Goal: Information Seeking & Learning: Learn about a topic

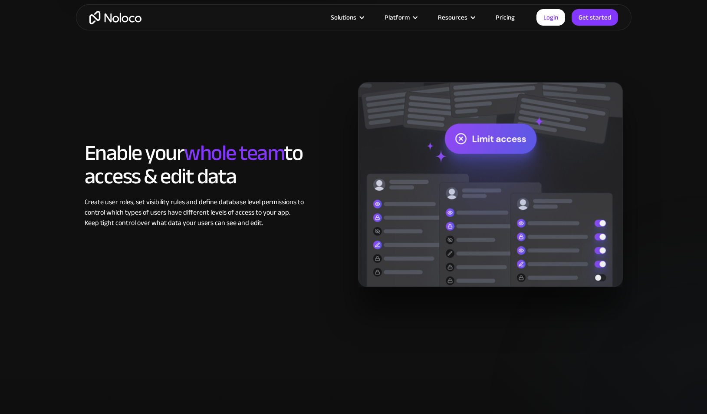
scroll to position [1305, 0]
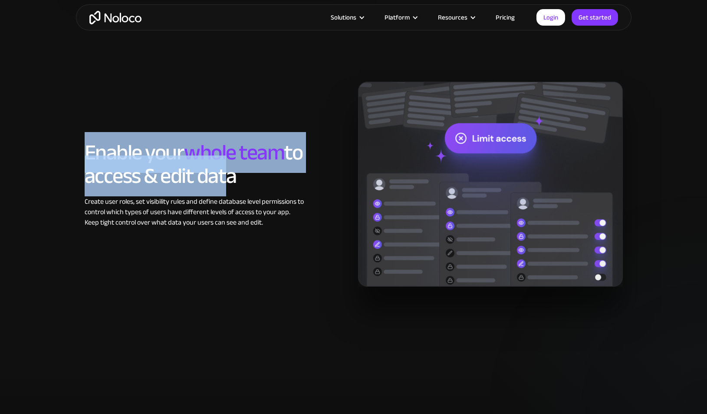
drag, startPoint x: 214, startPoint y: 98, endPoint x: 261, endPoint y: 206, distance: 118.1
click at [254, 196] on div "Enable your whole team to access & edit data Create user roles, set visibility …" at bounding box center [353, 184] width 547 height 205
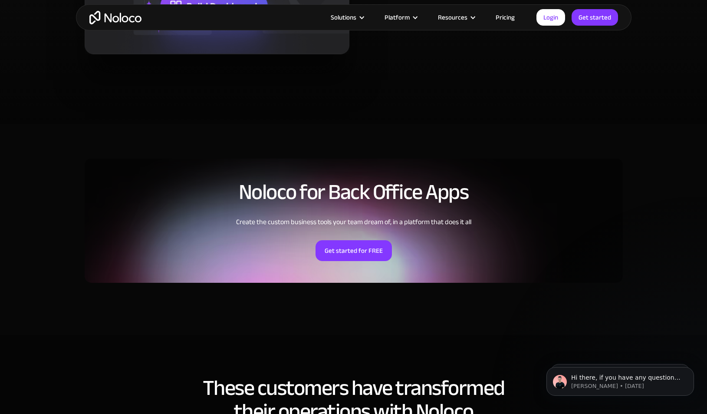
scroll to position [1864, 0]
drag, startPoint x: 276, startPoint y: 167, endPoint x: 404, endPoint y: 263, distance: 159.7
click at [404, 263] on div "Noloco for Back Office Apps Create the custom business tools your team dream of…" at bounding box center [354, 221] width 538 height 124
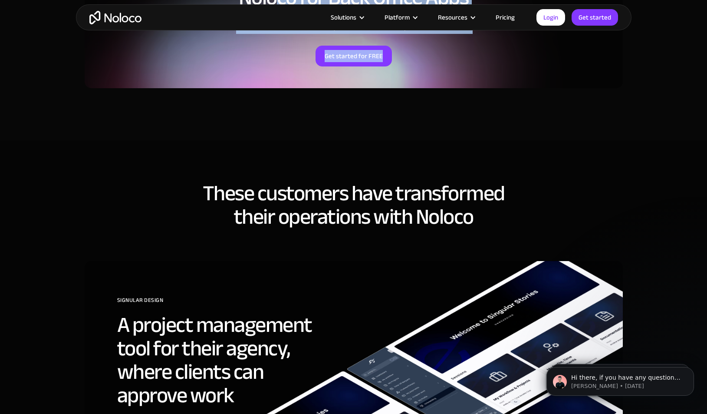
scroll to position [2058, 0]
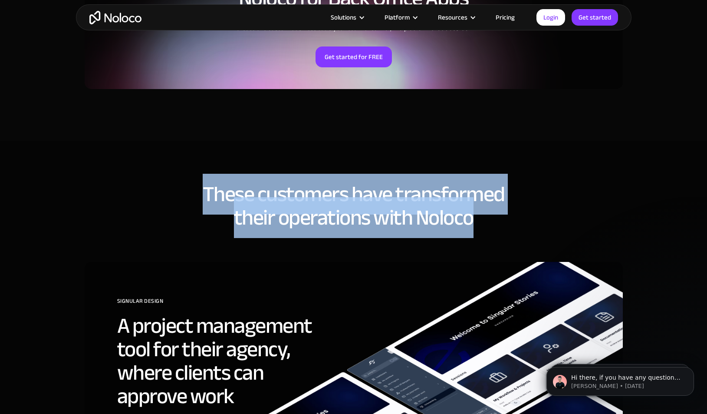
drag, startPoint x: 207, startPoint y: 181, endPoint x: 567, endPoint y: 248, distance: 366.1
click at [541, 201] on h2 "These customers have transformed their operations with Noloco" at bounding box center [354, 205] width 538 height 47
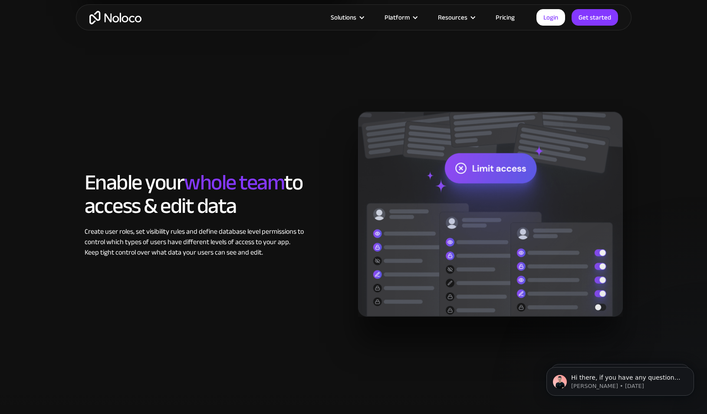
scroll to position [0, 0]
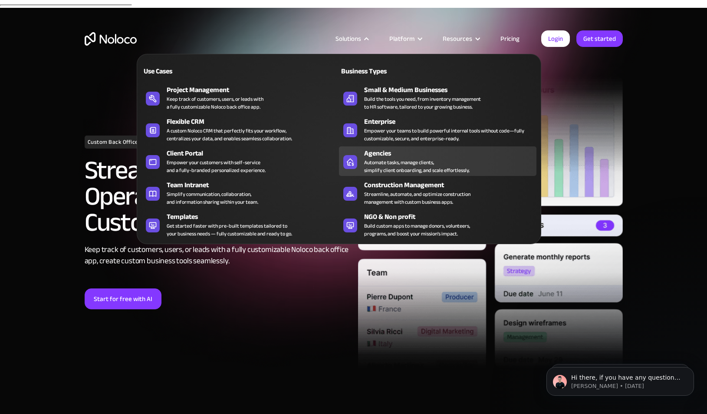
click at [359, 164] on link "Agencies Automate tasks, manage clients, simplify client onboarding, and scale …" at bounding box center [438, 161] width 198 height 30
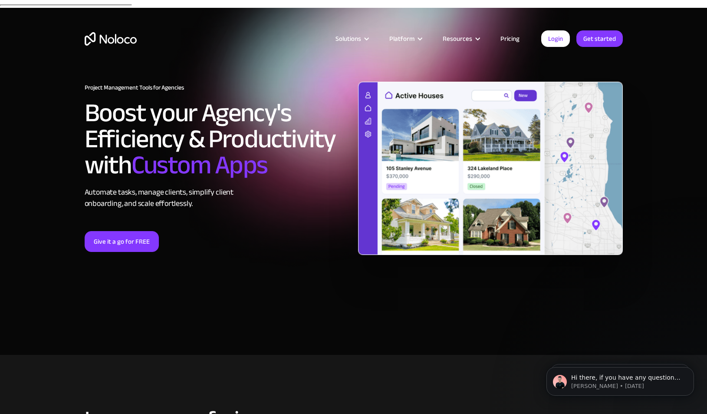
click at [181, 280] on div "Project Management Tools for Agencies Boost your Agency's Efficiency & Producti…" at bounding box center [354, 181] width 556 height 217
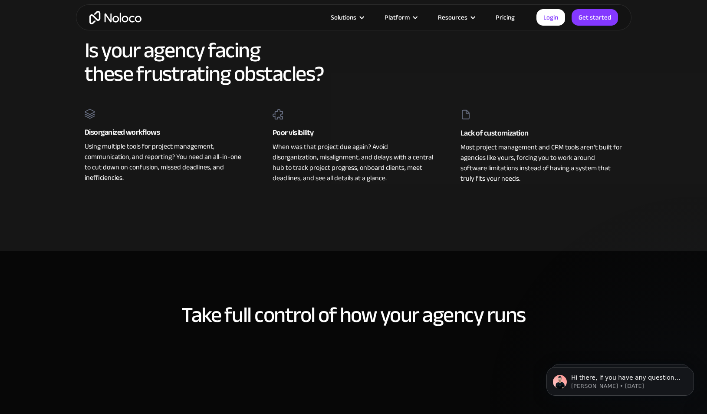
scroll to position [367, 0]
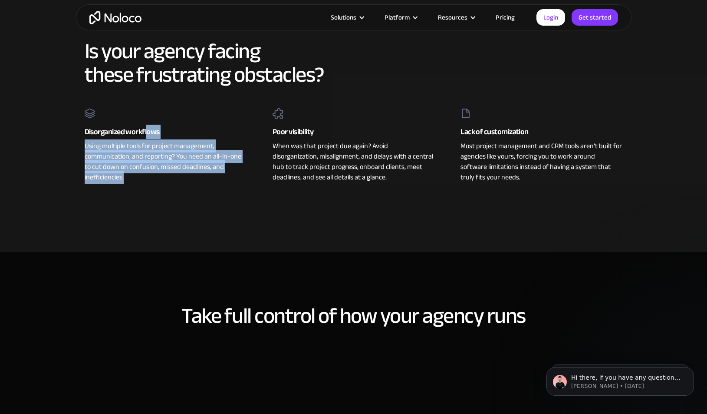
drag, startPoint x: 149, startPoint y: 118, endPoint x: 230, endPoint y: 173, distance: 98.2
click at [230, 173] on div "Disorganized workflows Using multiple tools for project management, communicati…" at bounding box center [165, 145] width 179 height 74
click at [230, 173] on div "Using multiple tools for project management, communication, and reporting? You …" at bounding box center [166, 161] width 162 height 44
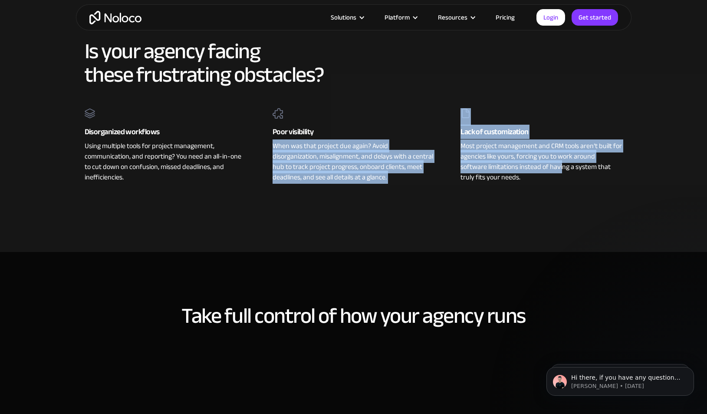
drag, startPoint x: 260, startPoint y: 133, endPoint x: 540, endPoint y: 162, distance: 281.6
click at [540, 161] on div "Disorganized workflows Using multiple tools for project management, communicati…" at bounding box center [354, 145] width 556 height 74
click at [540, 162] on div "Most project management and CRM tools aren’t built for agencies like yours, for…" at bounding box center [542, 161] width 162 height 44
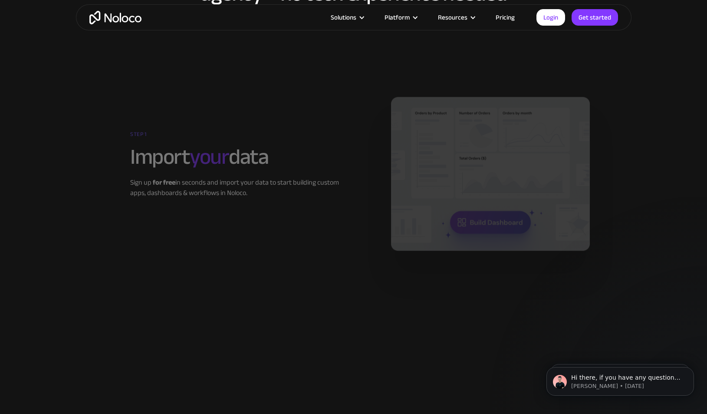
scroll to position [1095, 0]
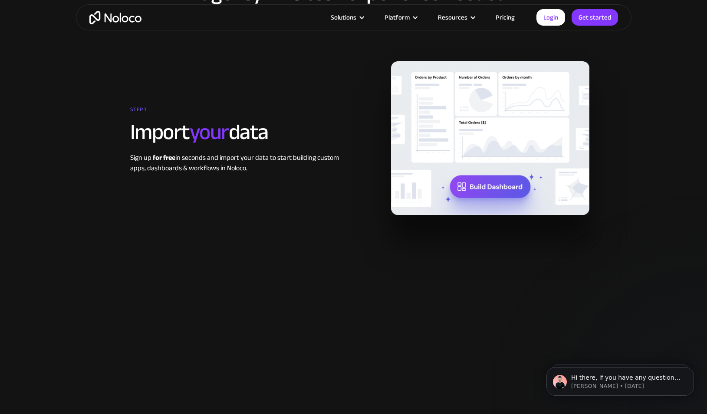
click at [507, 20] on link "Pricing" at bounding box center [505, 17] width 41 height 11
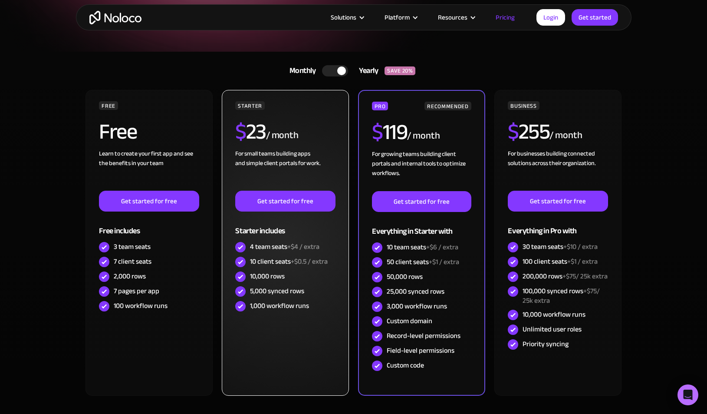
scroll to position [151, 0]
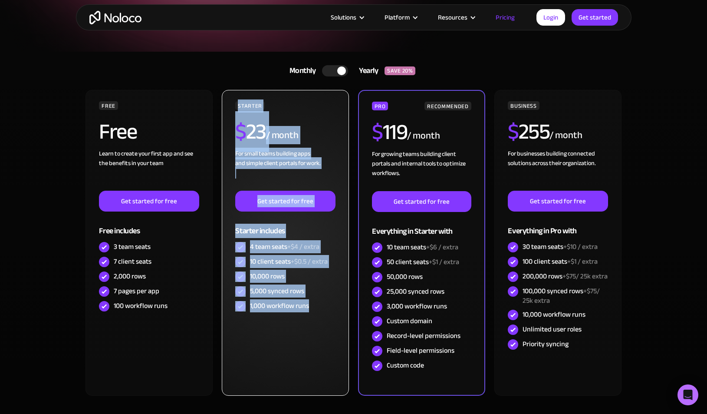
drag, startPoint x: 318, startPoint y: 330, endPoint x: 231, endPoint y: 92, distance: 253.1
click at [231, 92] on div "STARTER $ 23 / month For small teams building apps and simple client portals fo…" at bounding box center [285, 243] width 127 height 306
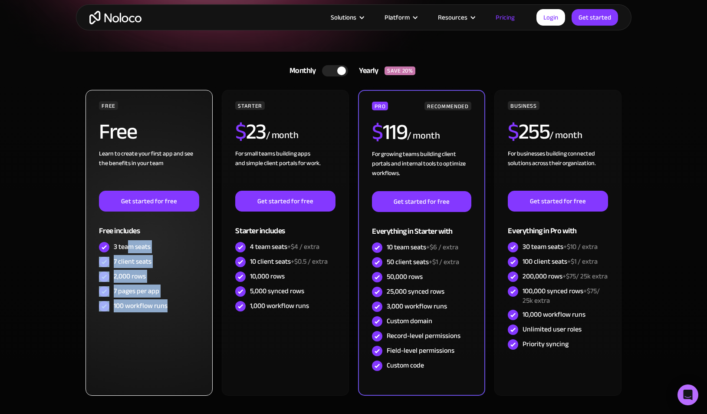
drag, startPoint x: 128, startPoint y: 235, endPoint x: 135, endPoint y: 330, distance: 94.9
click at [133, 324] on div "FREE Free Learn to create your first app and see the benefits in your team ‍ Ge…" at bounding box center [149, 243] width 127 height 306
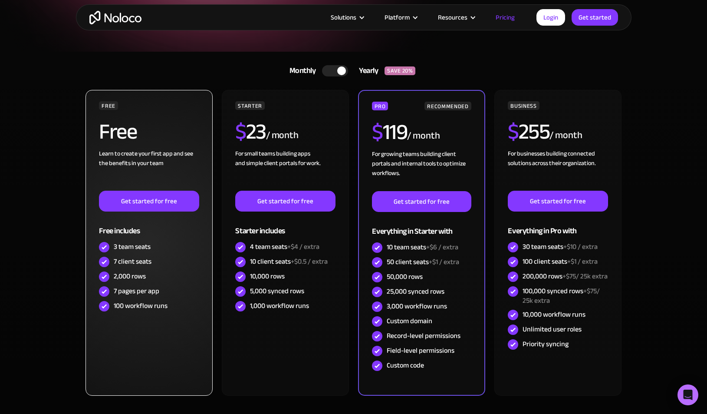
click at [135, 330] on div "FREE Free Learn to create your first app and see the benefits in your team ‍ Ge…" at bounding box center [149, 243] width 127 height 306
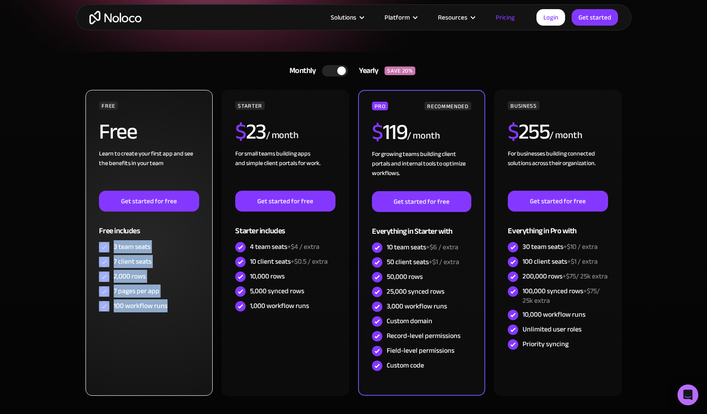
drag, startPoint x: 150, startPoint y: 350, endPoint x: 128, endPoint y: 253, distance: 99.7
click at [129, 249] on div "FREE Free Learn to create your first app and see the benefits in your team ‍ Ge…" at bounding box center [149, 243] width 127 height 306
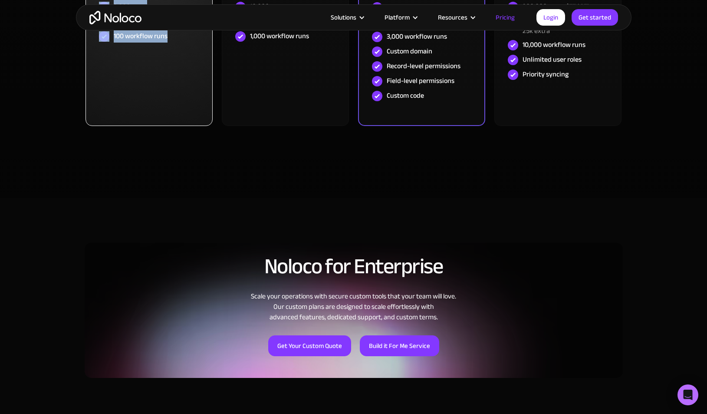
scroll to position [554, 0]
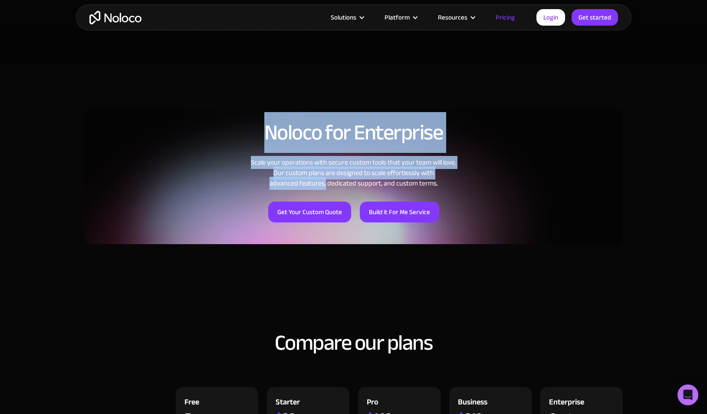
drag, startPoint x: 211, startPoint y: 118, endPoint x: 444, endPoint y: 237, distance: 261.6
click at [444, 237] on div "Noloco for Enterprise Scale your operations with secure custom tools that your …" at bounding box center [354, 180] width 556 height 180
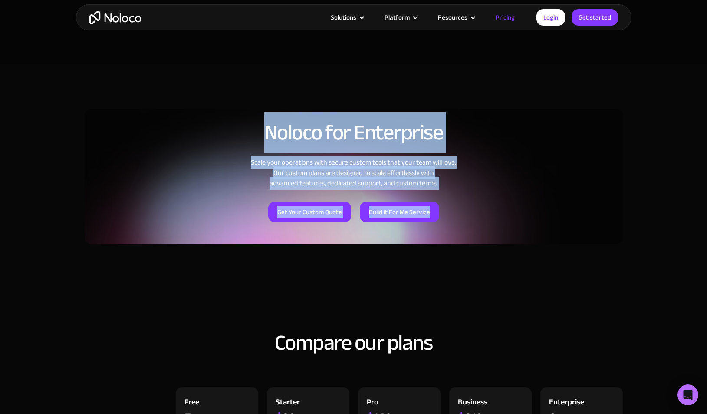
click at [475, 222] on div "Noloco for Enterprise Scale your operations with secure custom tools that your …" at bounding box center [354, 171] width 538 height 145
drag, startPoint x: 475, startPoint y: 222, endPoint x: 269, endPoint y: 121, distance: 229.9
click at [269, 121] on div "Noloco for Enterprise Scale your operations with secure custom tools that your …" at bounding box center [354, 171] width 538 height 145
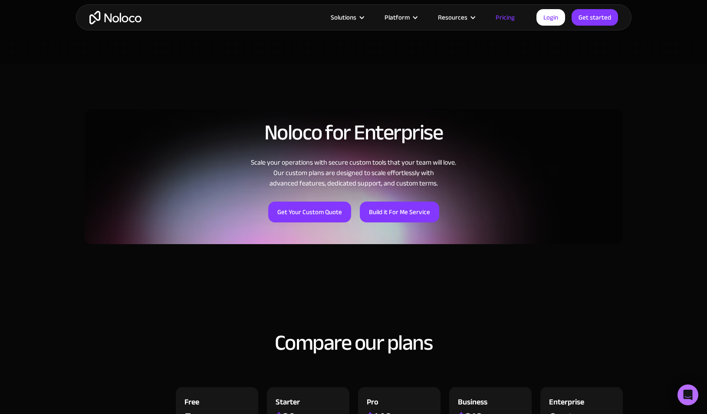
click at [269, 121] on h2 "Noloco for Enterprise" at bounding box center [354, 132] width 538 height 23
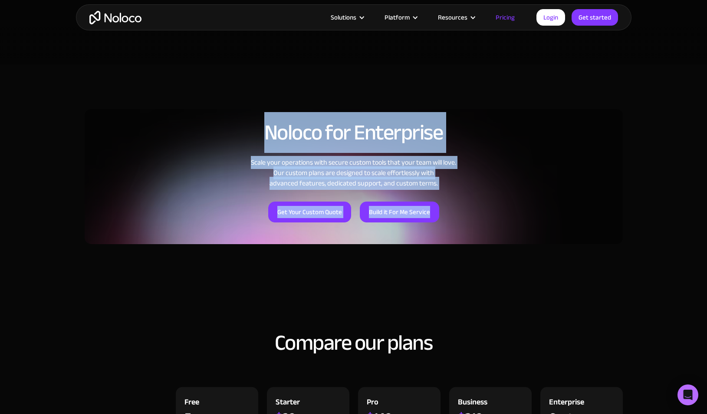
drag, startPoint x: 269, startPoint y: 121, endPoint x: 459, endPoint y: 241, distance: 225.0
click at [459, 241] on div "Noloco for Enterprise Scale your operations with secure custom tools that your …" at bounding box center [354, 180] width 556 height 180
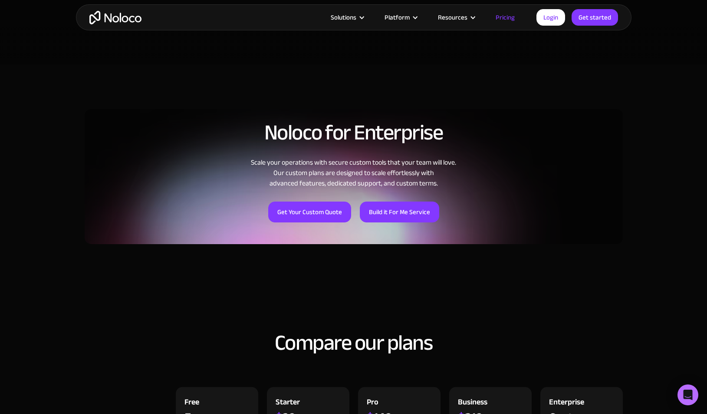
click at [459, 241] on div "Noloco for Enterprise Scale your operations with secure custom tools that your …" at bounding box center [354, 180] width 556 height 180
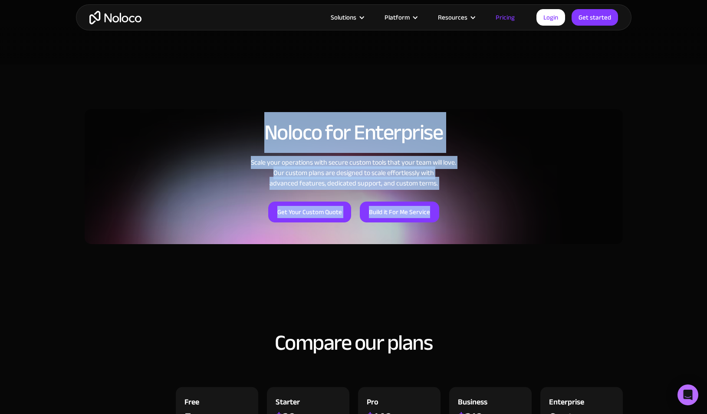
drag, startPoint x: 482, startPoint y: 229, endPoint x: 265, endPoint y: 119, distance: 243.5
click at [265, 119] on div "Noloco for Enterprise Scale your operations with secure custom tools that your …" at bounding box center [354, 171] width 538 height 145
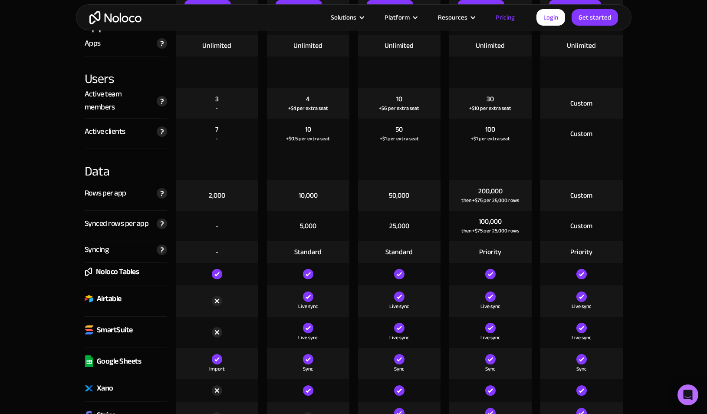
scroll to position [986, 0]
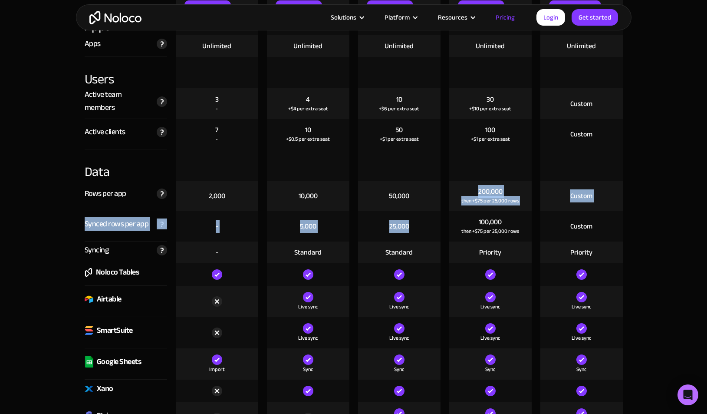
drag, startPoint x: 417, startPoint y: 185, endPoint x: 415, endPoint y: 223, distance: 37.8
click at [415, 223] on div "25,000" at bounding box center [399, 226] width 83 height 30
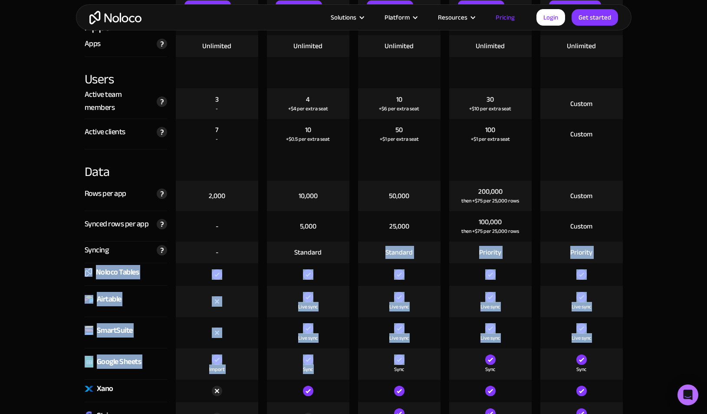
drag, startPoint x: 415, startPoint y: 234, endPoint x: 412, endPoint y: 376, distance: 142.0
click at [417, 251] on div "Standard" at bounding box center [399, 252] width 83 height 22
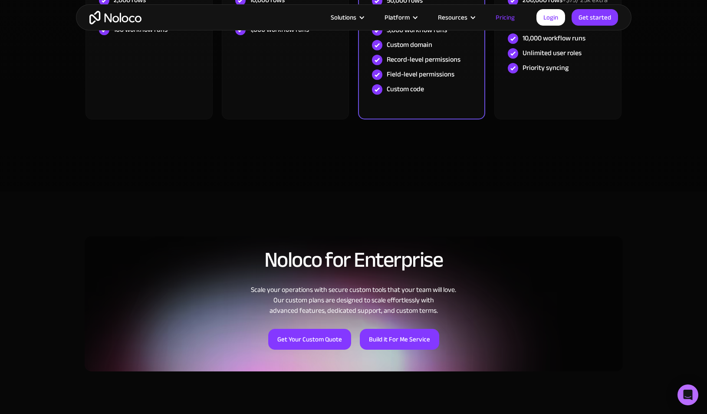
scroll to position [0, 0]
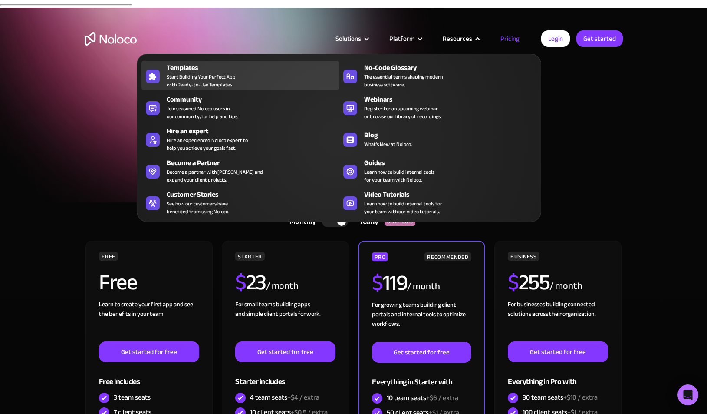
click at [225, 74] on span "Start Building Your Perfect App with Ready-to-Use Templates" at bounding box center [201, 81] width 69 height 16
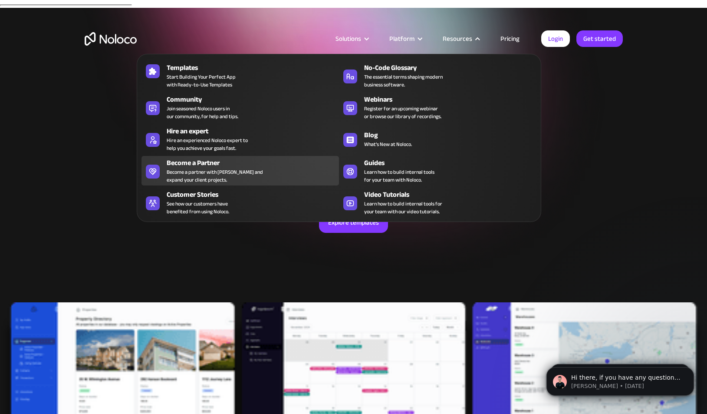
click at [213, 179] on div "Become a partner with Noloco and expand your client projects." at bounding box center [215, 176] width 96 height 16
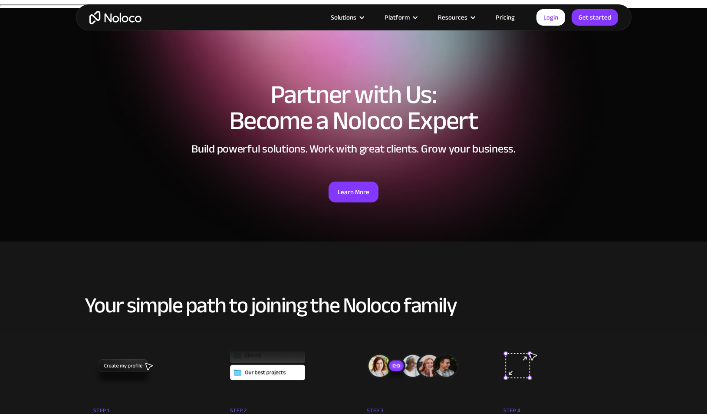
scroll to position [184, 0]
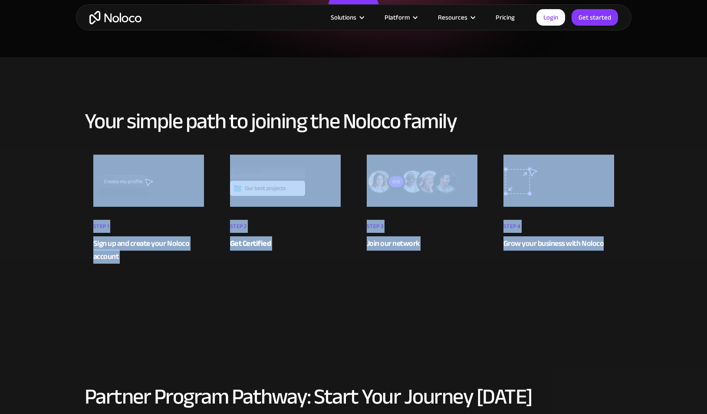
drag, startPoint x: 659, startPoint y: 266, endPoint x: -11, endPoint y: 159, distance: 678.5
click at [0, 159] on html "Solutions Use Cases Business Types Project Management Keep track of customers, …" at bounding box center [353, 23] width 707 height 414
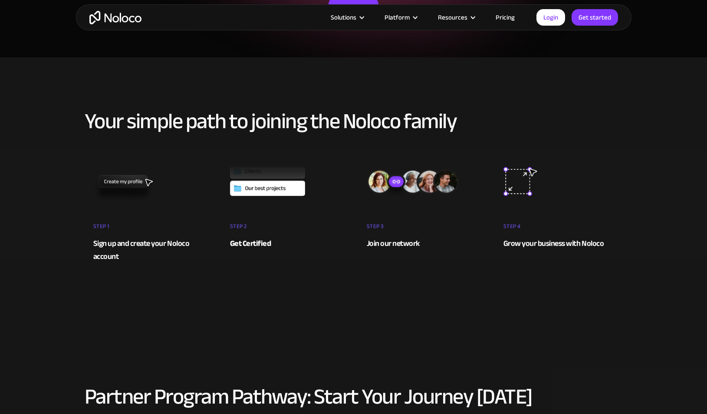
scroll to position [0, 0]
click at [80, 107] on div "Your simple path to joining the Noloco family STEP 1 Sign up and create your No…" at bounding box center [354, 195] width 556 height 188
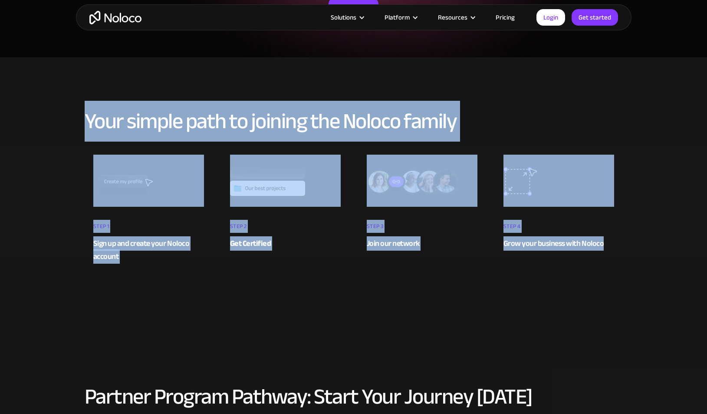
drag, startPoint x: 80, startPoint y: 107, endPoint x: 658, endPoint y: 262, distance: 598.9
click at [658, 262] on section "Your simple path to joining the Noloco family STEP 1 Sign up and create your No…" at bounding box center [353, 194] width 707 height 275
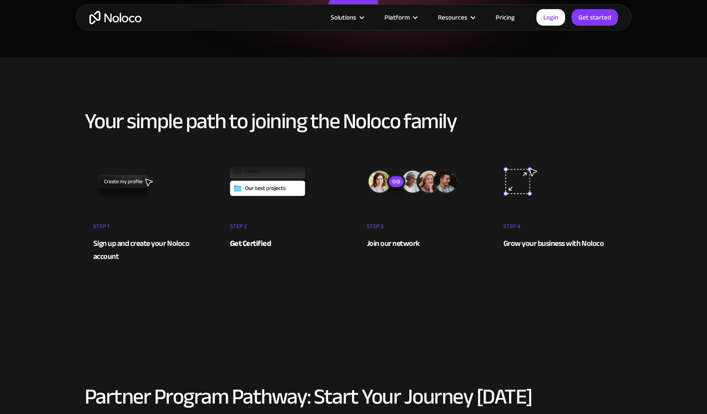
click at [658, 262] on section "Your simple path to joining the Noloco family STEP 1 Sign up and create your No…" at bounding box center [353, 194] width 707 height 275
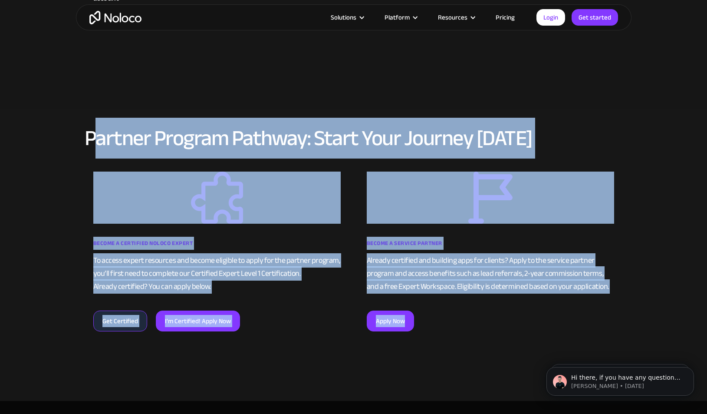
drag, startPoint x: 99, startPoint y: 119, endPoint x: 561, endPoint y: 321, distance: 505.2
click at [561, 321] on div "Partner Program Pathway: Start Your Journey Today Become a Certified Noloco Exp…" at bounding box center [354, 238] width 556 height 240
click at [561, 321] on div "Apply Now" at bounding box center [491, 318] width 248 height 25
drag, startPoint x: 602, startPoint y: 321, endPoint x: 76, endPoint y: 74, distance: 581.4
click at [76, 74] on section "Partner Program Pathway: Start Your Journey Today Become a Certified Noloco Exp…" at bounding box center [353, 237] width 707 height 327
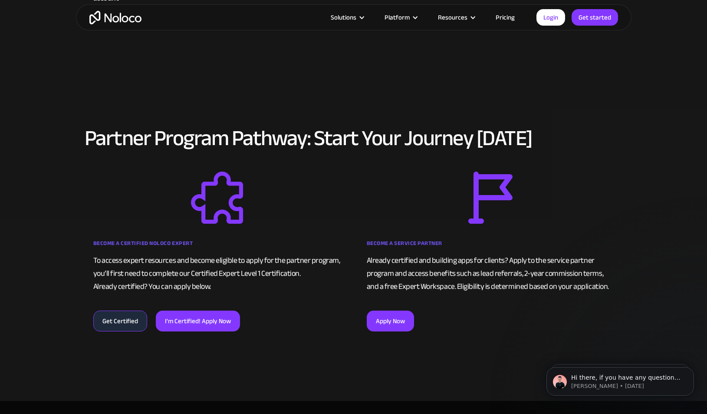
click at [76, 74] on section "Partner Program Pathway: Start Your Journey Today Become a Certified Noloco Exp…" at bounding box center [353, 237] width 707 height 327
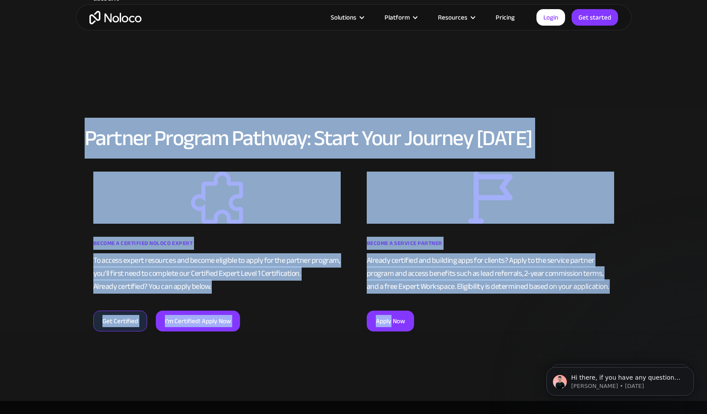
drag, startPoint x: 76, startPoint y: 74, endPoint x: 440, endPoint y: 295, distance: 425.9
click at [439, 295] on section "Partner Program Pathway: Start Your Journey Today Become a Certified Noloco Exp…" at bounding box center [353, 237] width 707 height 327
click at [440, 295] on div "Become a Service Partner Already certified and building apps for clients? Apply…" at bounding box center [490, 252] width 265 height 160
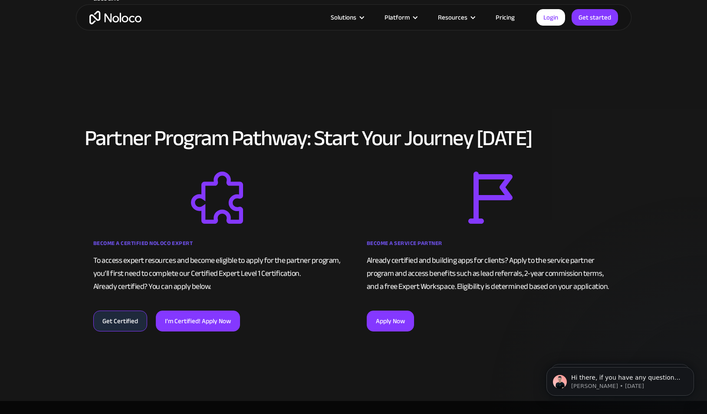
click at [440, 287] on div "Become a Service Partner Already certified and building apps for clients? Apply…" at bounding box center [490, 252] width 265 height 160
click at [440, 277] on div "Already certified and building apps for clients? Apply to the service partner p…" at bounding box center [491, 273] width 248 height 39
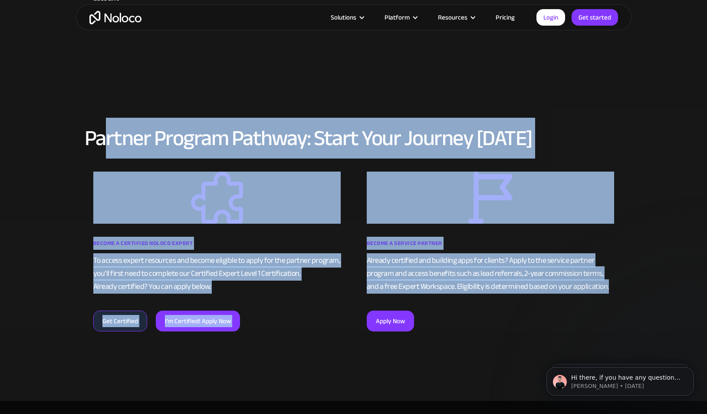
drag, startPoint x: 607, startPoint y: 282, endPoint x: 116, endPoint y: 105, distance: 522.3
click at [116, 105] on section "Partner Program Pathway: Start Your Journey Today Become a Certified Noloco Exp…" at bounding box center [353, 237] width 707 height 327
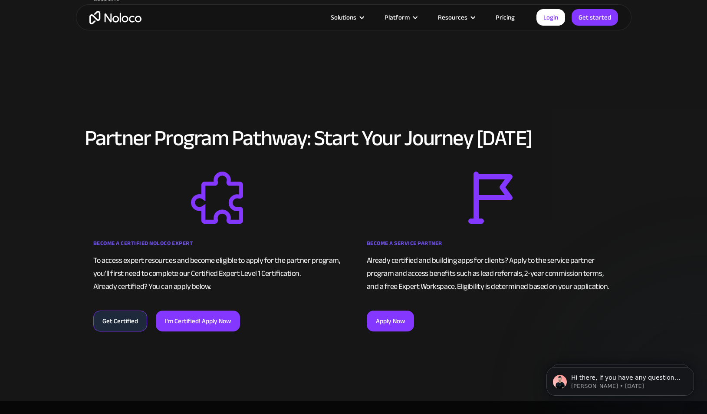
click at [116, 105] on section "Partner Program Pathway: Start Your Journey Today Become a Certified Noloco Exp…" at bounding box center [353, 237] width 707 height 327
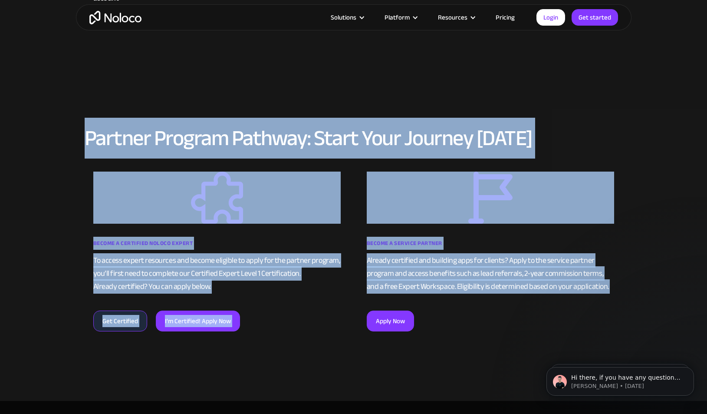
drag, startPoint x: 116, startPoint y: 86, endPoint x: 435, endPoint y: 306, distance: 387.2
click at [435, 306] on section "Partner Program Pathway: Start Your Journey Today Become a Certified Noloco Exp…" at bounding box center [353, 237] width 707 height 327
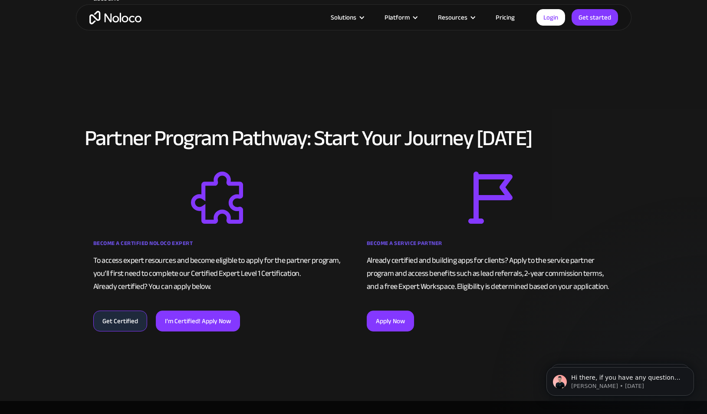
click at [439, 310] on div "Apply Now" at bounding box center [491, 318] width 248 height 25
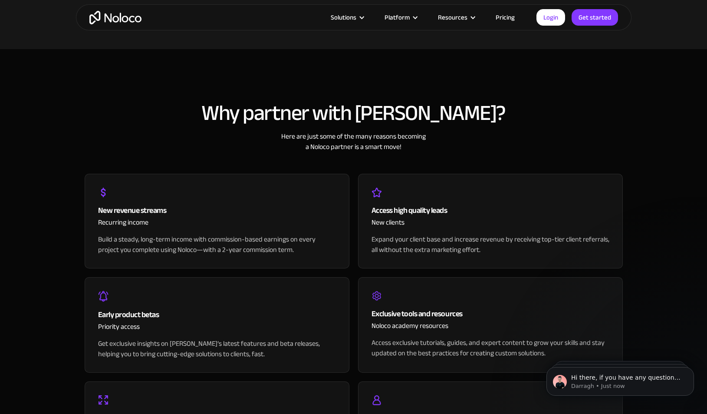
scroll to position [801, 0]
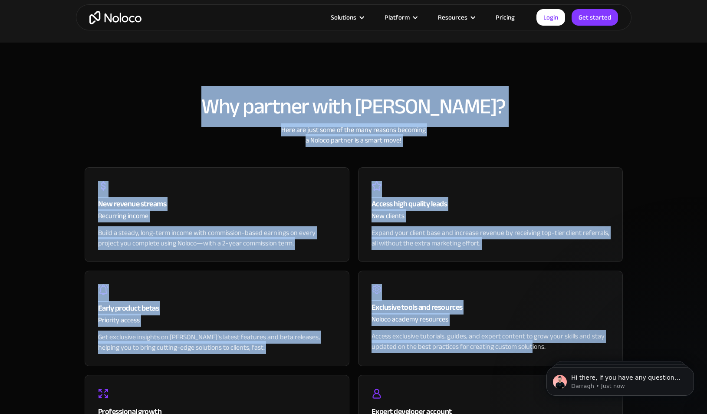
drag, startPoint x: 227, startPoint y: 86, endPoint x: 531, endPoint y: 343, distance: 398.4
click at [531, 343] on div "Why partner with Noloco? Here are just some of the many reasons becoming a Nolo…" at bounding box center [354, 290] width 556 height 409
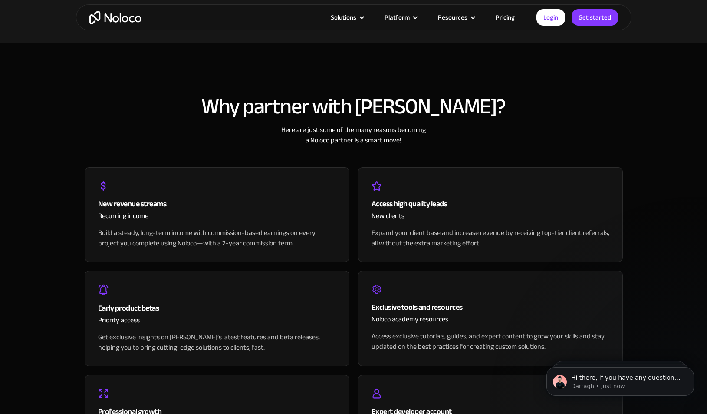
click at [651, 66] on section "Why partner with Noloco? Here are just some of the many reasons becoming a Nolo…" at bounding box center [353, 295] width 707 height 505
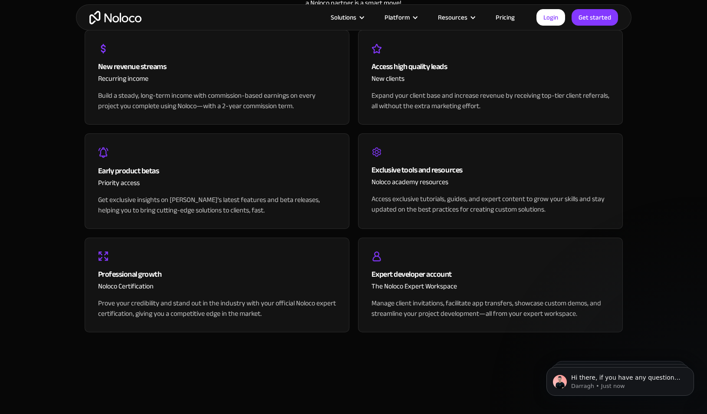
scroll to position [981, 0]
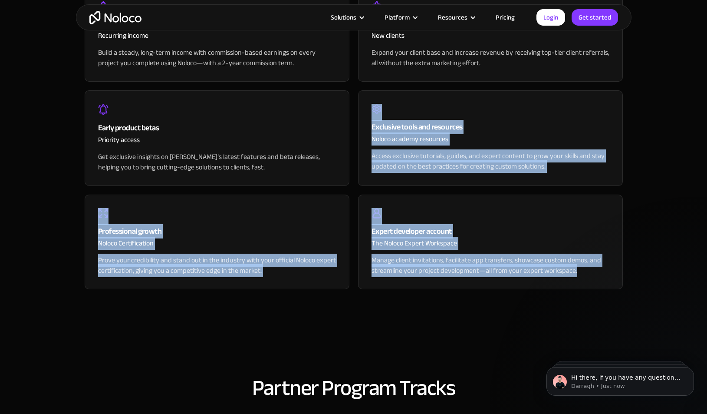
drag, startPoint x: 564, startPoint y: 271, endPoint x: 527, endPoint y: 113, distance: 161.8
click at [527, 113] on div "New revenue streams Recurring income Build a steady, long-term income with comm…" at bounding box center [354, 127] width 538 height 324
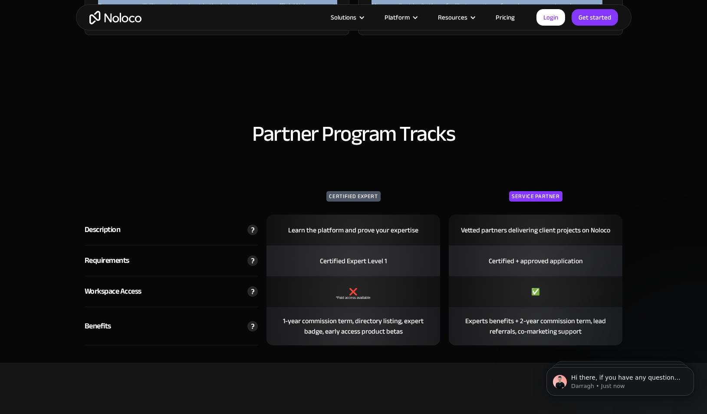
scroll to position [1234, 0]
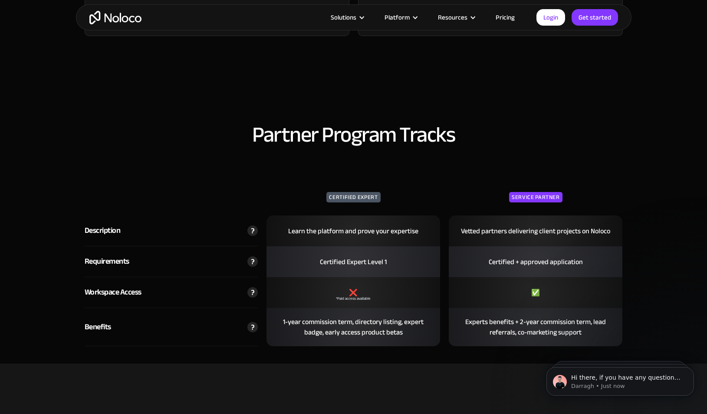
click at [527, 114] on div "Partner Program Tracks Certified Expert Service Partner Description Learn the p…" at bounding box center [354, 238] width 556 height 249
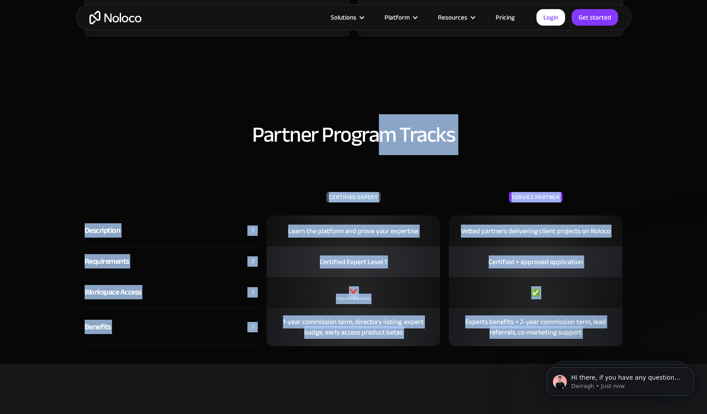
drag, startPoint x: 375, startPoint y: 116, endPoint x: 509, endPoint y: 388, distance: 303.4
click at [502, 354] on div "Partner Program Tracks Certified Expert Service Partner Description Learn the p…" at bounding box center [354, 238] width 556 height 249
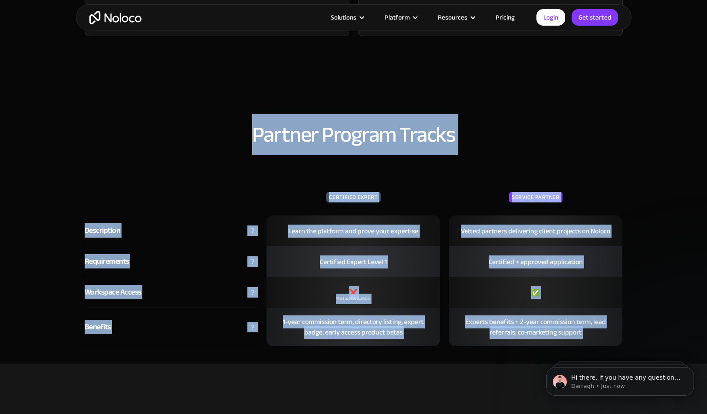
drag, startPoint x: 512, startPoint y: 359, endPoint x: 494, endPoint y: 83, distance: 276.3
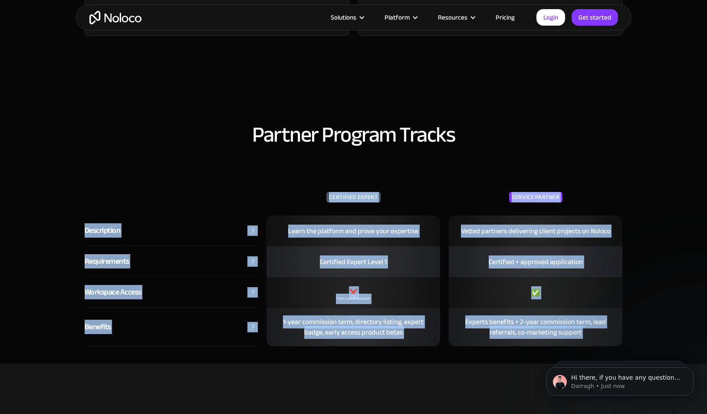
drag, startPoint x: 480, startPoint y: 119, endPoint x: 500, endPoint y: 384, distance: 265.6
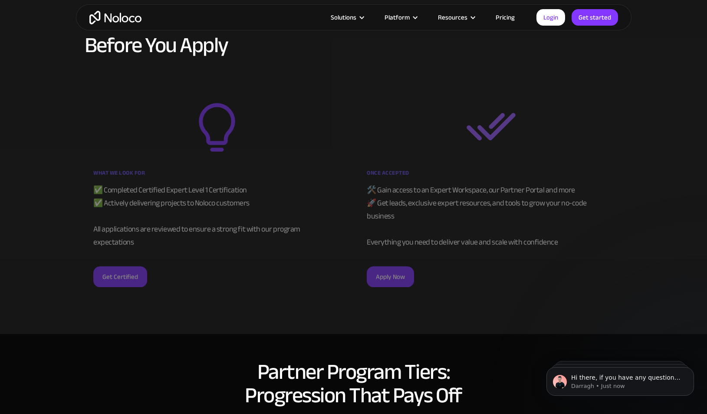
scroll to position [1627, 0]
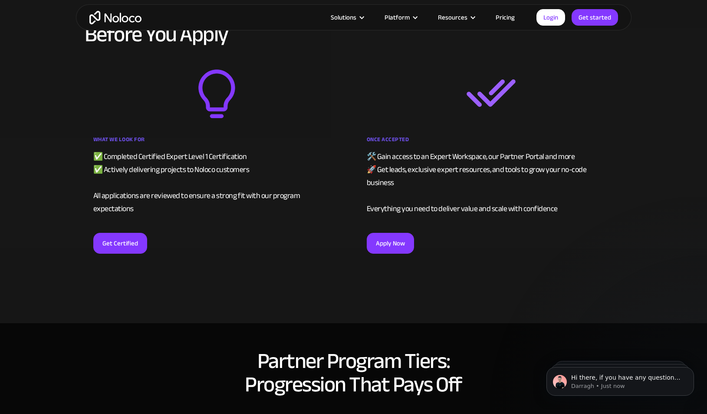
drag, startPoint x: 172, startPoint y: 124, endPoint x: 326, endPoint y: 257, distance: 202.9
click at [302, 235] on div "Before You Apply What We Look For ✅ Completed Certified Expert Level 1 Certific…" at bounding box center [354, 147] width 556 height 266
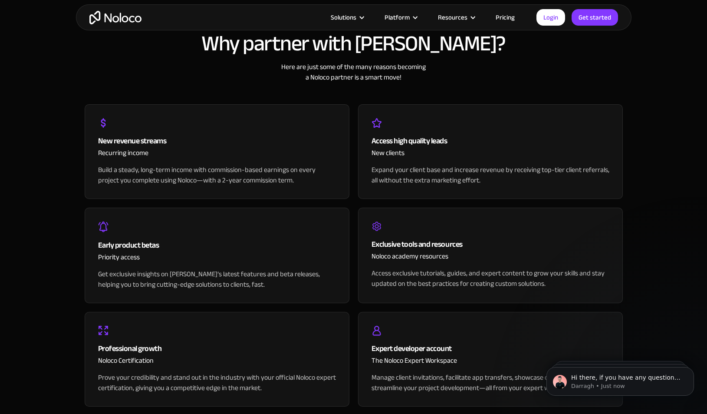
scroll to position [0, 0]
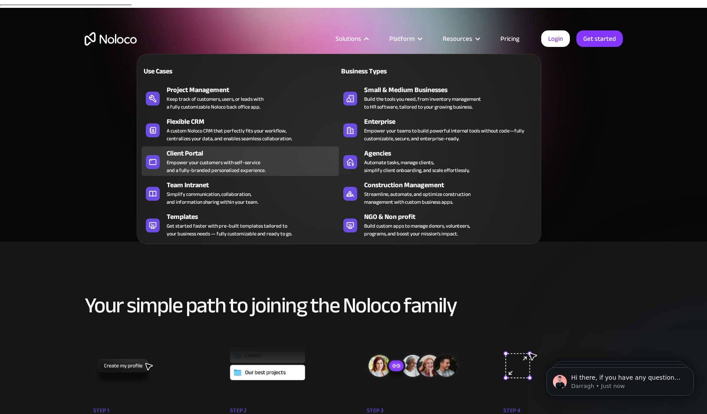
click at [214, 169] on div "Empower your customers with self-service and a fully-branded personalized exper…" at bounding box center [216, 167] width 99 height 16
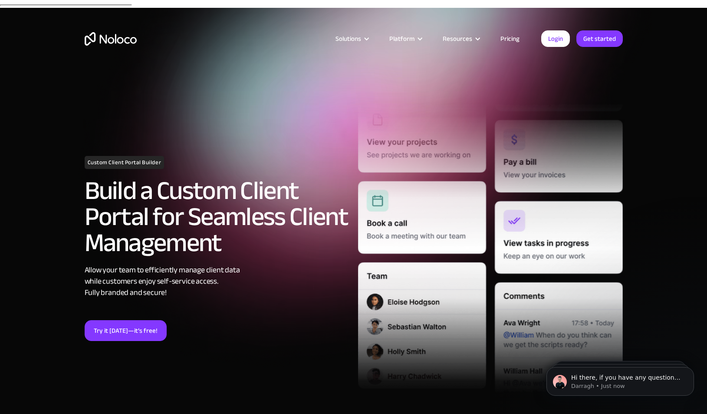
click at [102, 34] on img "home" at bounding box center [111, 38] width 52 height 13
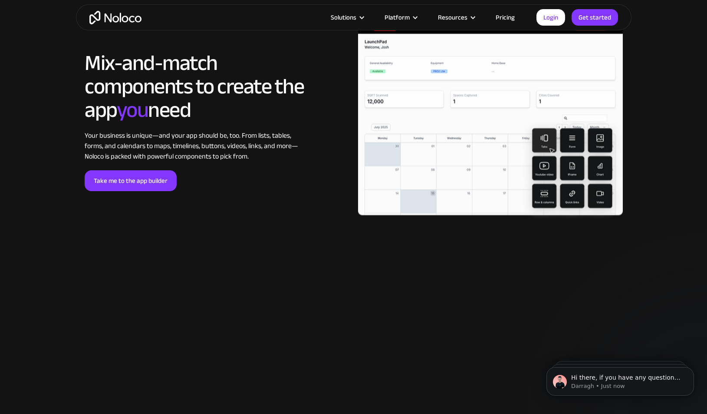
scroll to position [1868, 0]
